Goal: Task Accomplishment & Management: Use online tool/utility

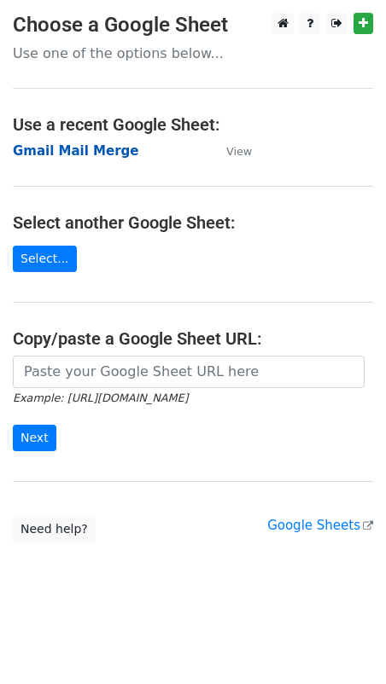
click at [68, 149] on strong "Gmail Mail Merge" at bounding box center [76, 150] width 126 height 15
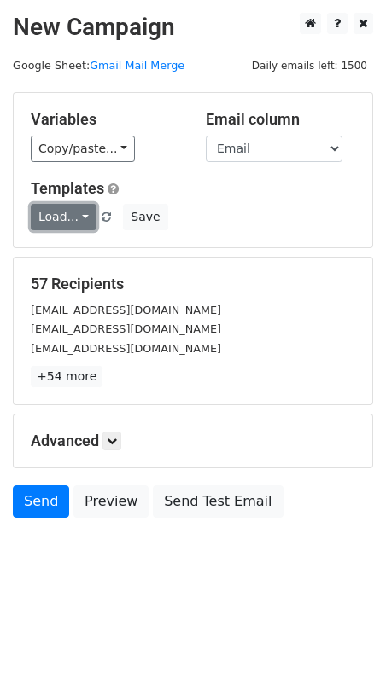
click at [60, 223] on link "Load..." at bounding box center [64, 217] width 66 height 26
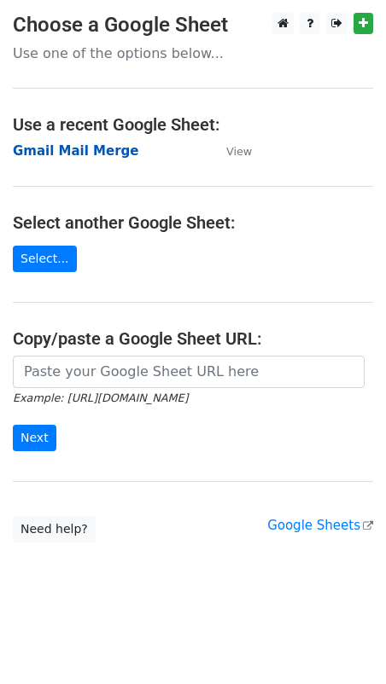
click at [97, 146] on strong "Gmail Mail Merge" at bounding box center [76, 150] width 126 height 15
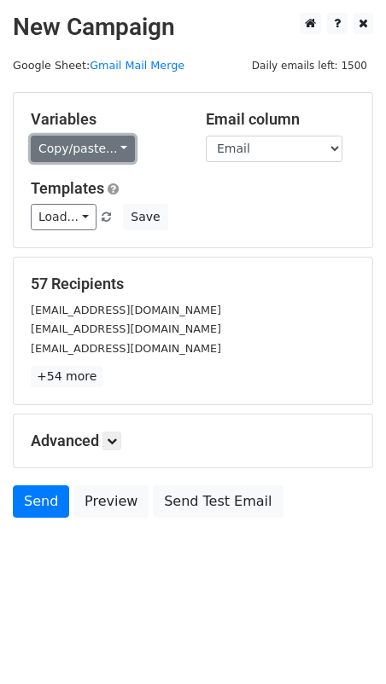
click at [67, 153] on link "Copy/paste..." at bounding box center [83, 149] width 104 height 26
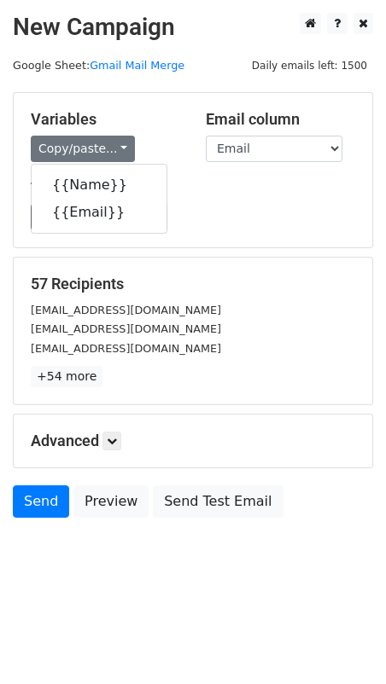
click at [165, 113] on h5 "Variables" at bounding box center [105, 119] width 149 height 19
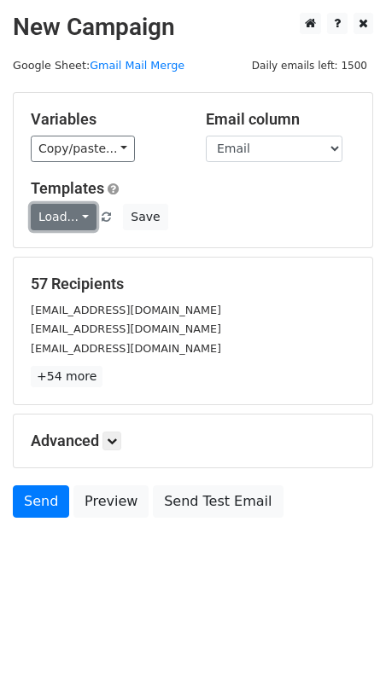
click at [74, 215] on link "Load..." at bounding box center [64, 217] width 66 height 26
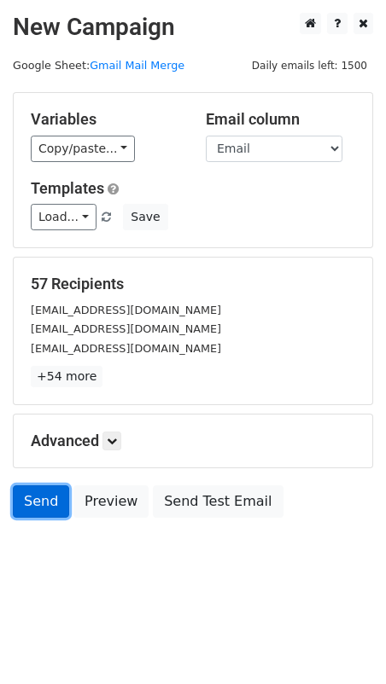
click at [41, 502] on link "Send" at bounding box center [41, 501] width 56 height 32
